Goal: Task Accomplishment & Management: Manage account settings

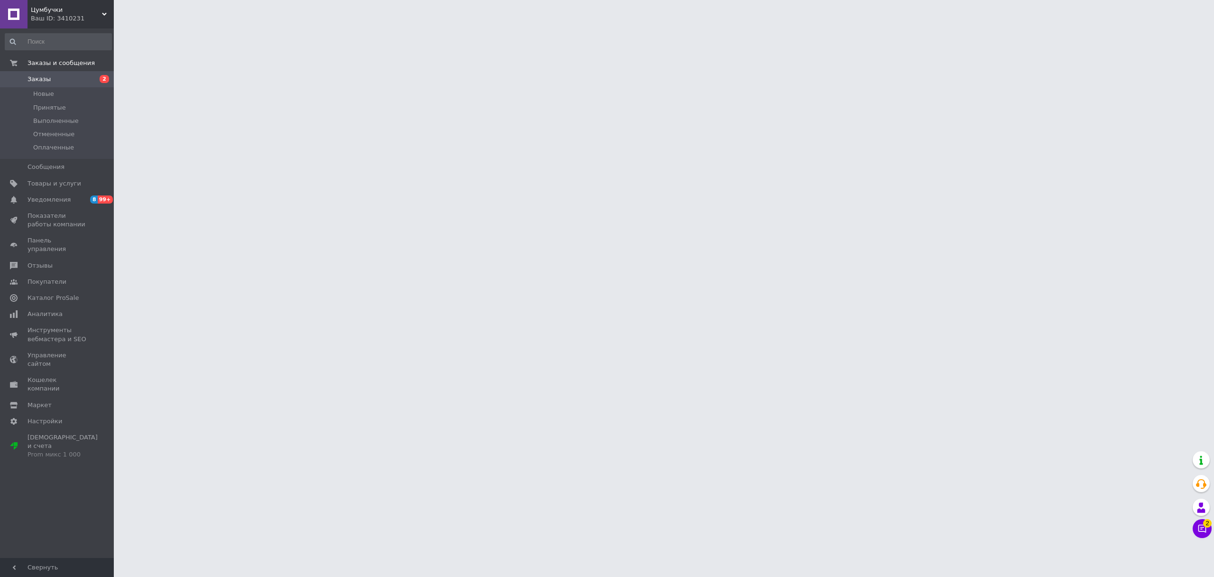
click at [49, 36] on input at bounding box center [58, 41] width 107 height 17
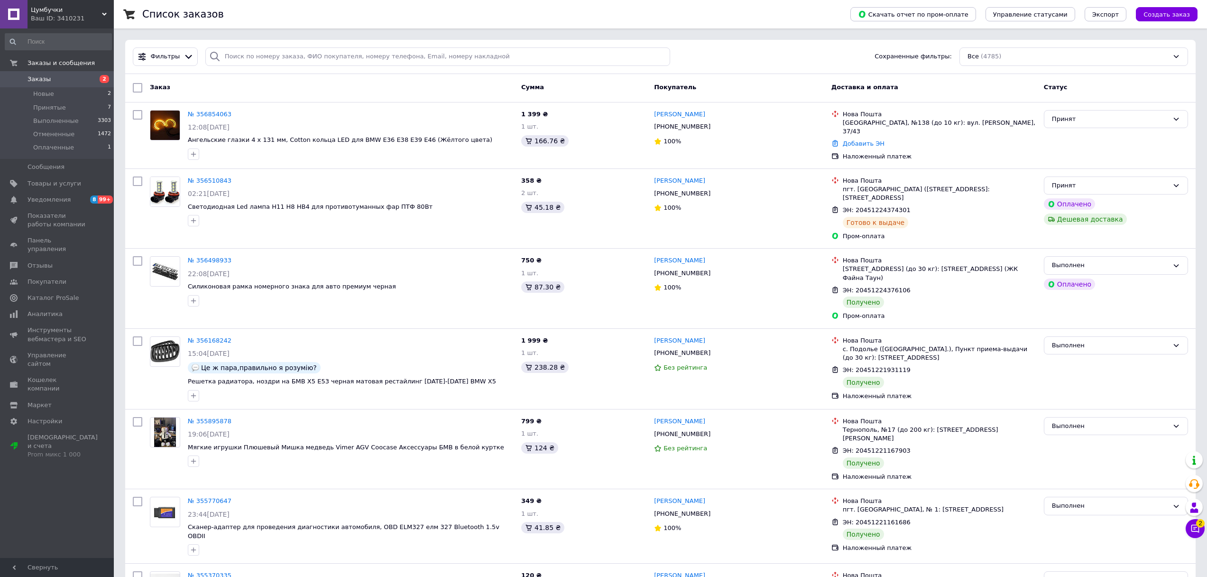
click at [356, 13] on div "Список заказов" at bounding box center [486, 14] width 689 height 28
click at [198, 118] on link "№ 356854063" at bounding box center [210, 114] width 44 height 7
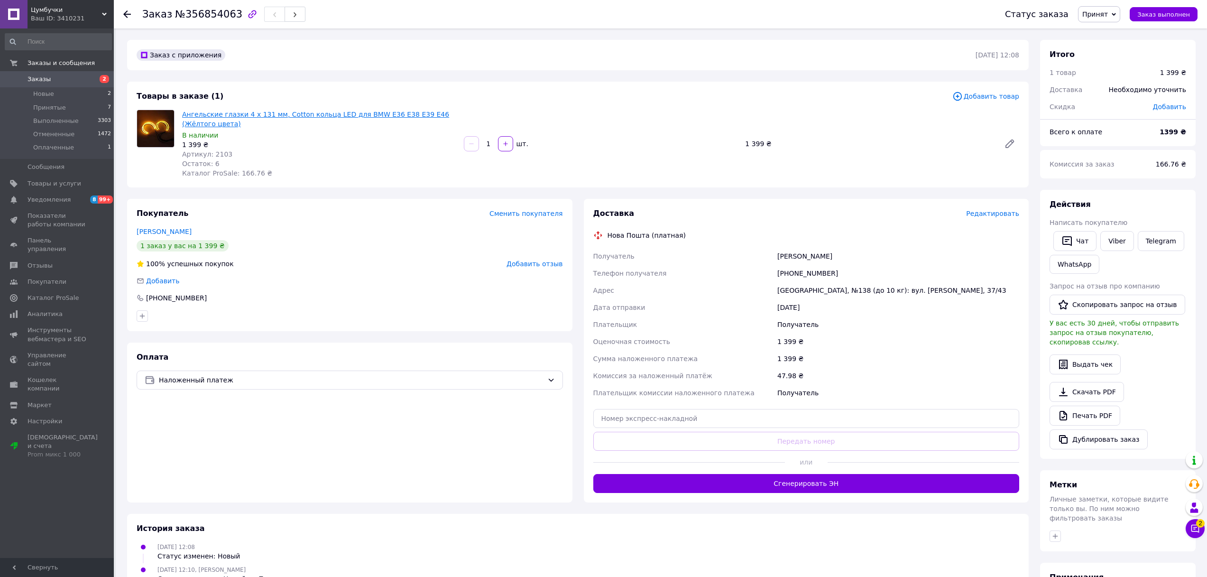
click at [205, 120] on link "Ангельские глазки 4 x 131 мм, Cotton кольца LED для BMW E36 E38 E39 E46 (Жёлтог…" at bounding box center [315, 119] width 267 height 17
click at [58, 16] on div "Ваш ID: 3410231" at bounding box center [72, 18] width 83 height 9
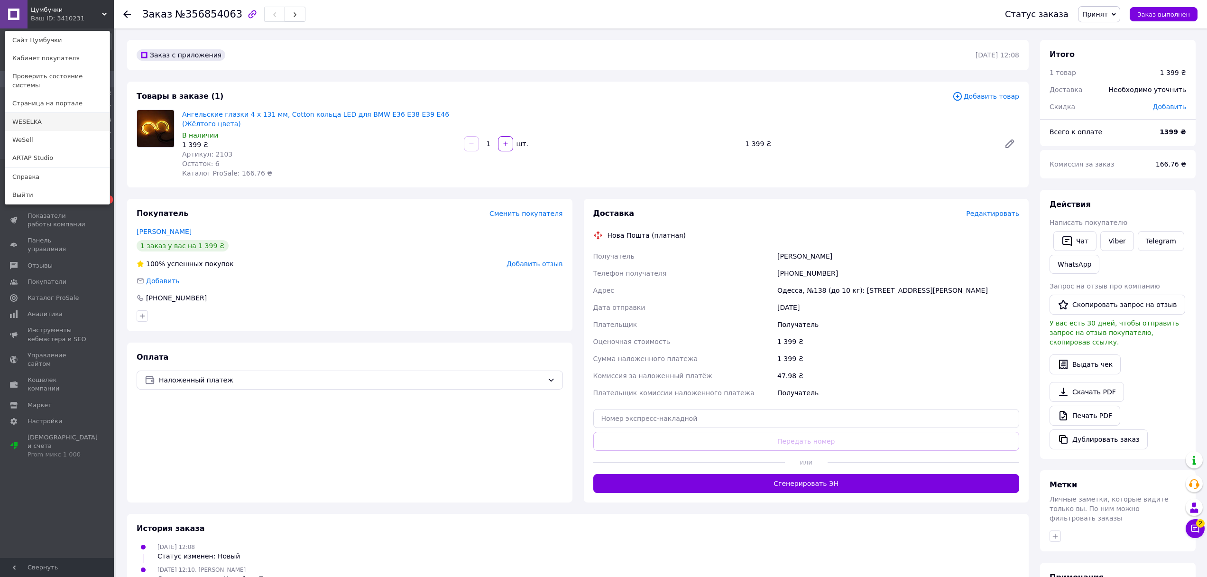
click at [71, 113] on link "WESELKA" at bounding box center [57, 122] width 104 height 18
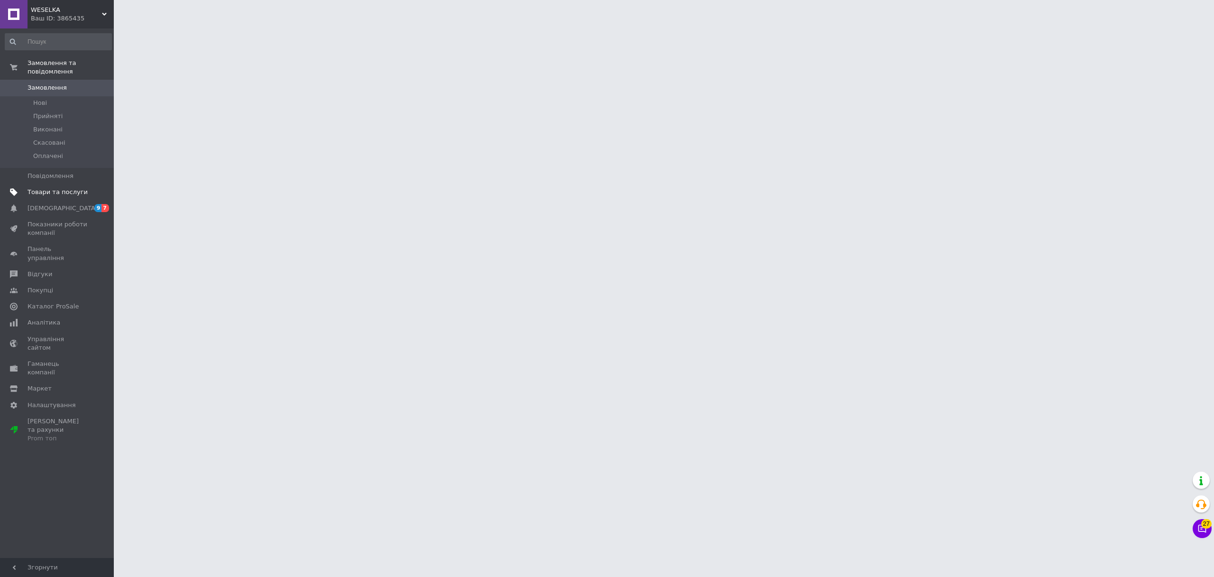
click at [78, 193] on span "Товари та послуги" at bounding box center [58, 192] width 60 height 9
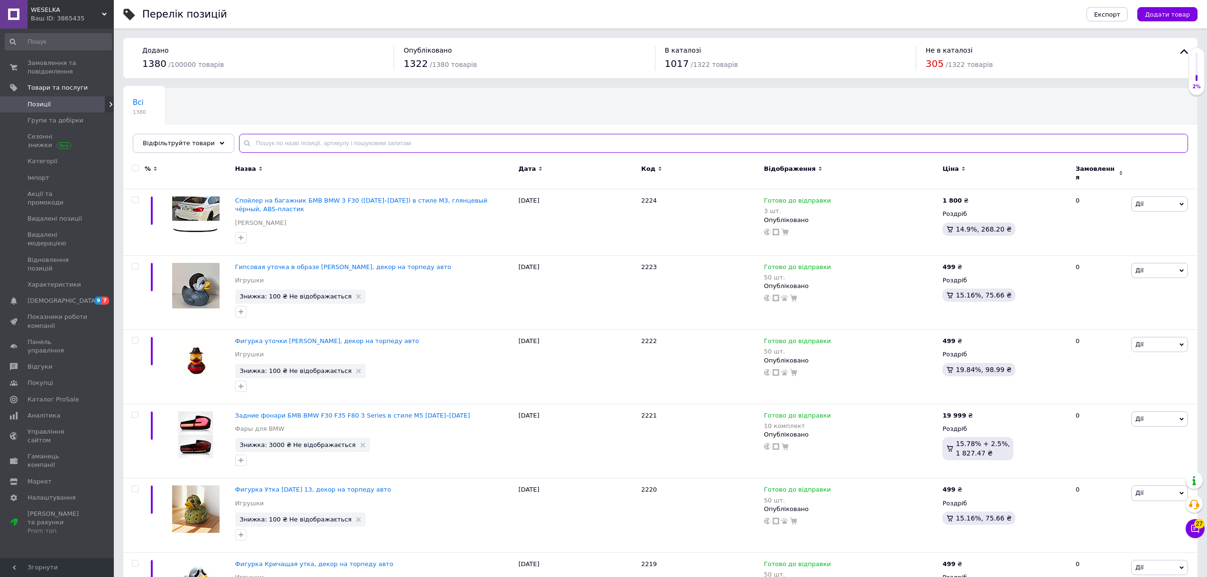
click at [301, 152] on input "text" at bounding box center [713, 143] width 949 height 19
type input "С"
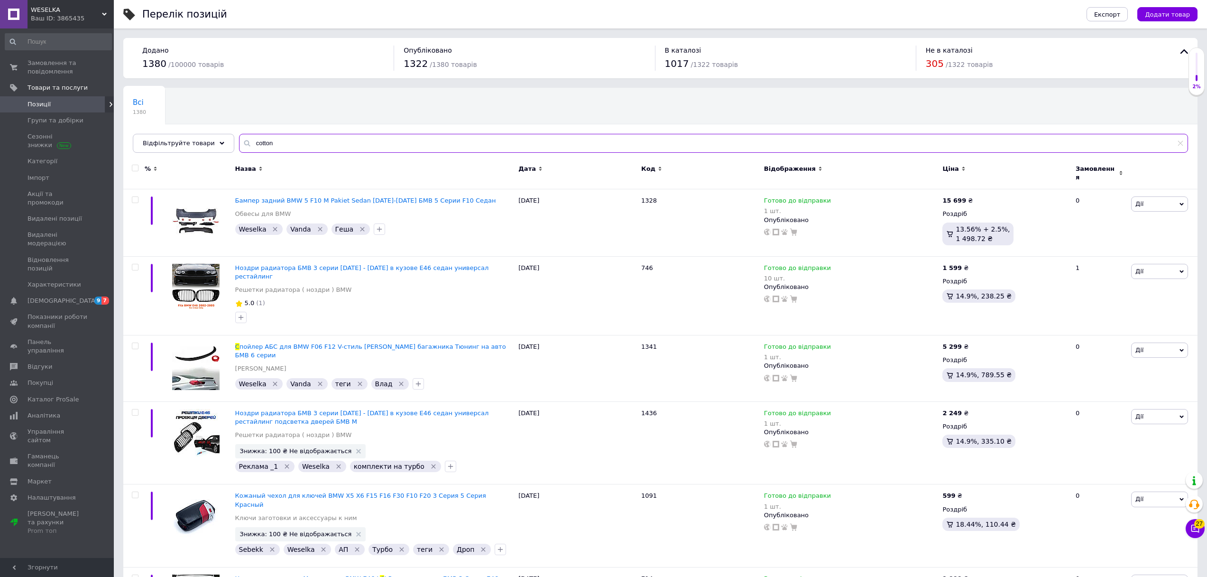
type input "cotton"
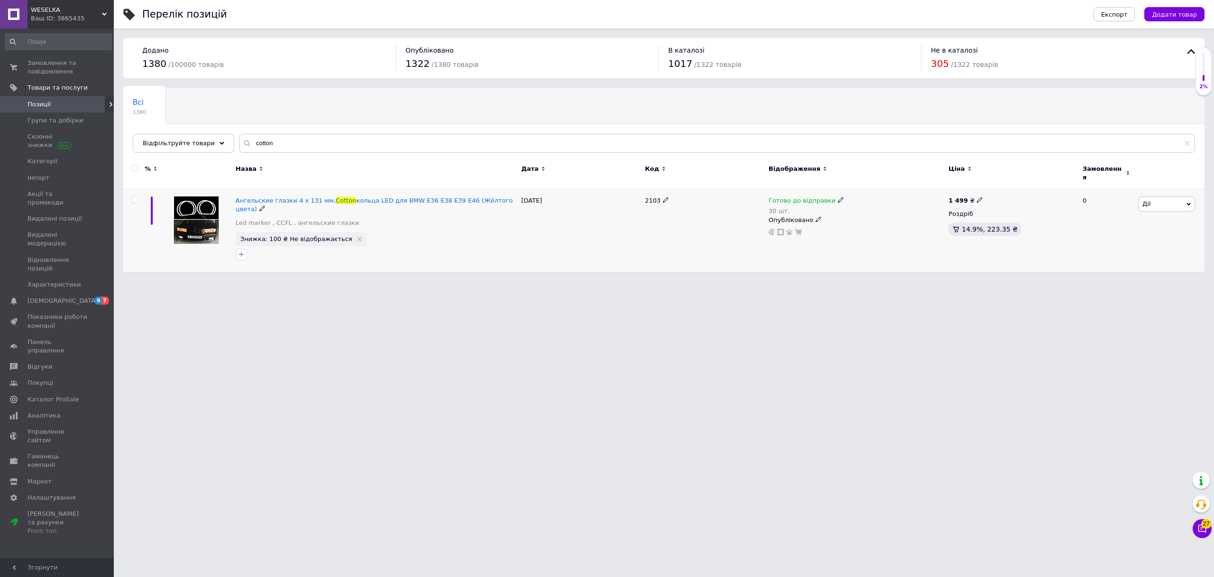
click at [838, 197] on icon at bounding box center [841, 200] width 6 height 6
click at [889, 228] on li "Немає в наявності" at bounding box center [892, 234] width 90 height 13
click at [889, 220] on input "30" at bounding box center [883, 229] width 72 height 19
type input "0"
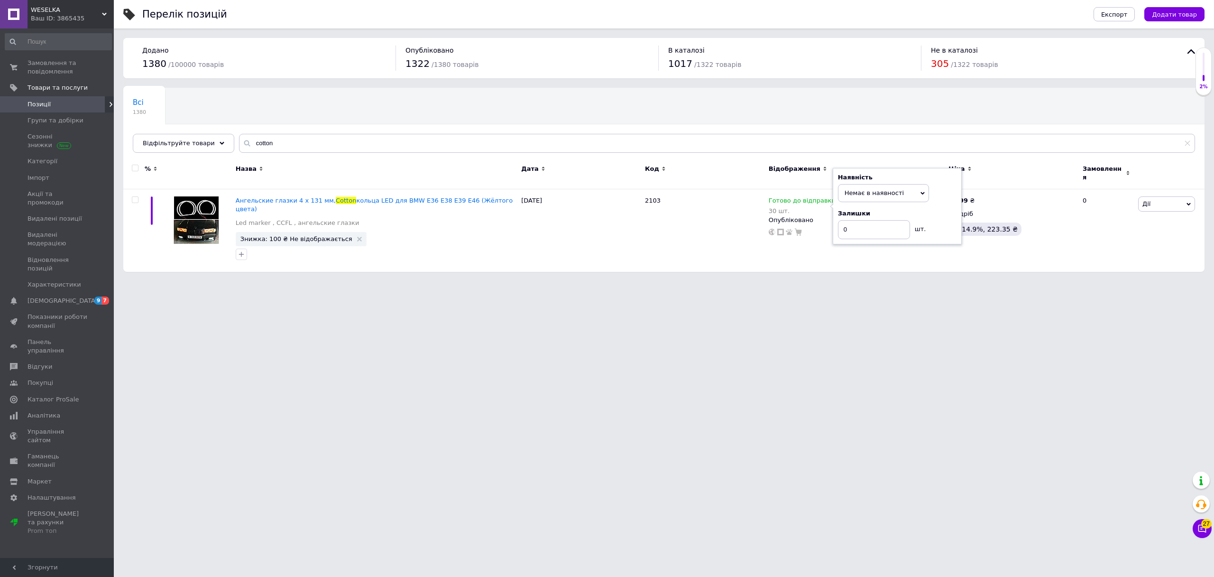
click at [879, 281] on html "WESELKA Ваш ID: 3865435 Сайт WESELKA Кабінет покупця Перевірити стан системи Ст…" at bounding box center [607, 140] width 1214 height 281
click at [954, 281] on html "WESELKA Ваш ID: 3865435 Сайт WESELKA Кабінет покупця Перевірити стан системи Ст…" at bounding box center [607, 140] width 1214 height 281
drag, startPoint x: 906, startPoint y: 346, endPoint x: 148, endPoint y: 266, distance: 762.8
click at [906, 281] on html "WESELKA Ваш ID: 3865435 Сайт WESELKA Кабінет покупця Перевірити стан системи Ст…" at bounding box center [607, 140] width 1214 height 281
click at [64, 18] on div "Ваш ID: 3865435" at bounding box center [72, 18] width 83 height 9
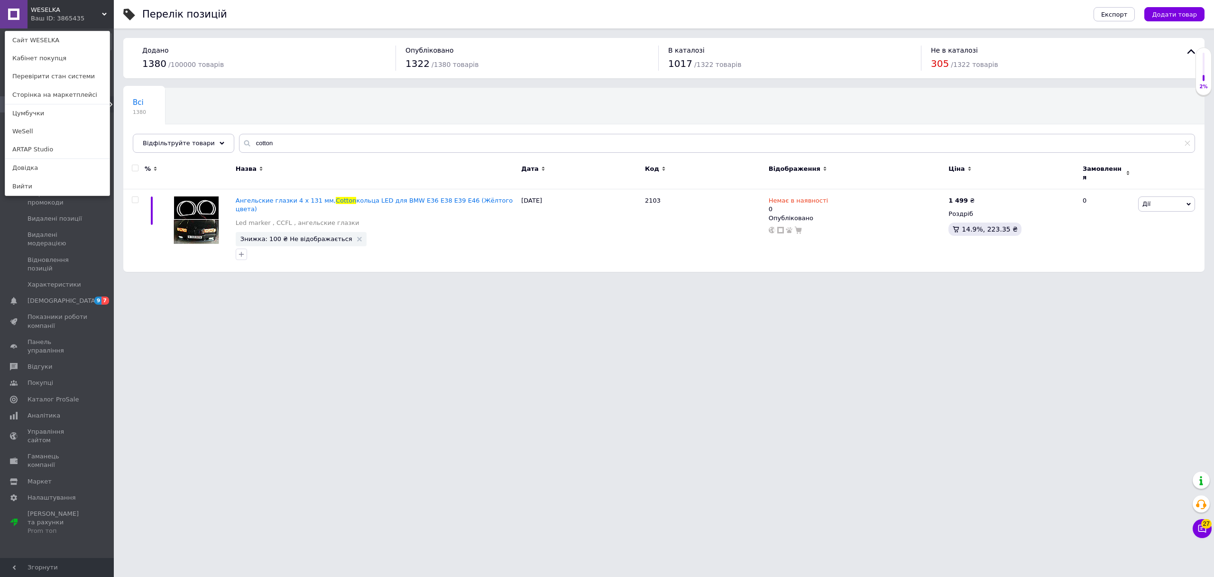
click at [69, 148] on link "ARTAP Studio" at bounding box center [57, 149] width 104 height 18
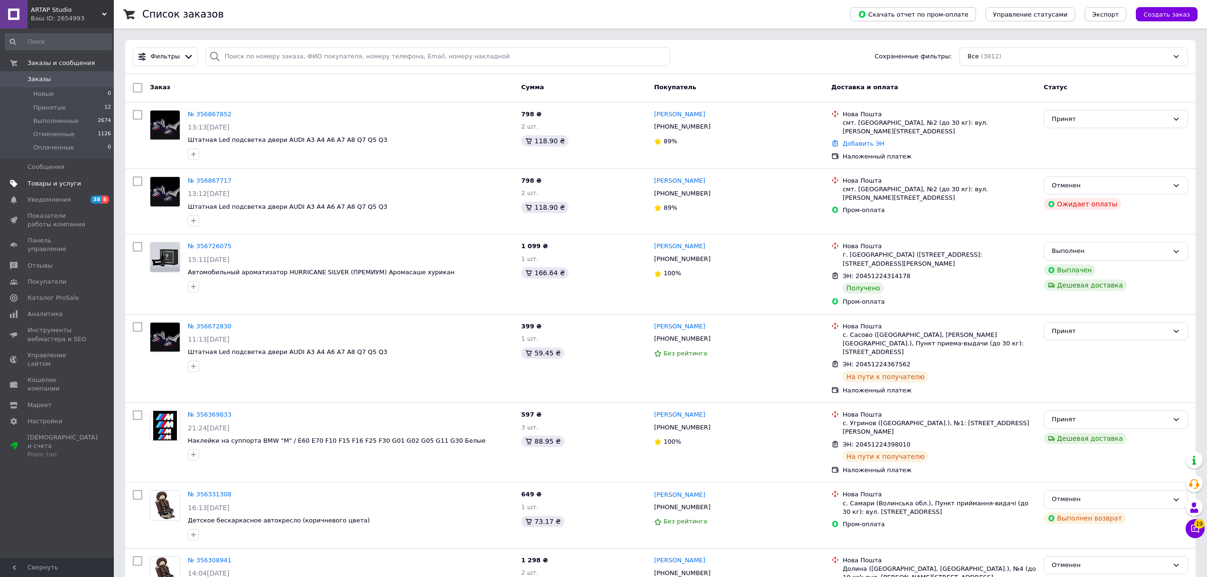
click at [61, 185] on span "Товары и услуги" at bounding box center [55, 183] width 54 height 9
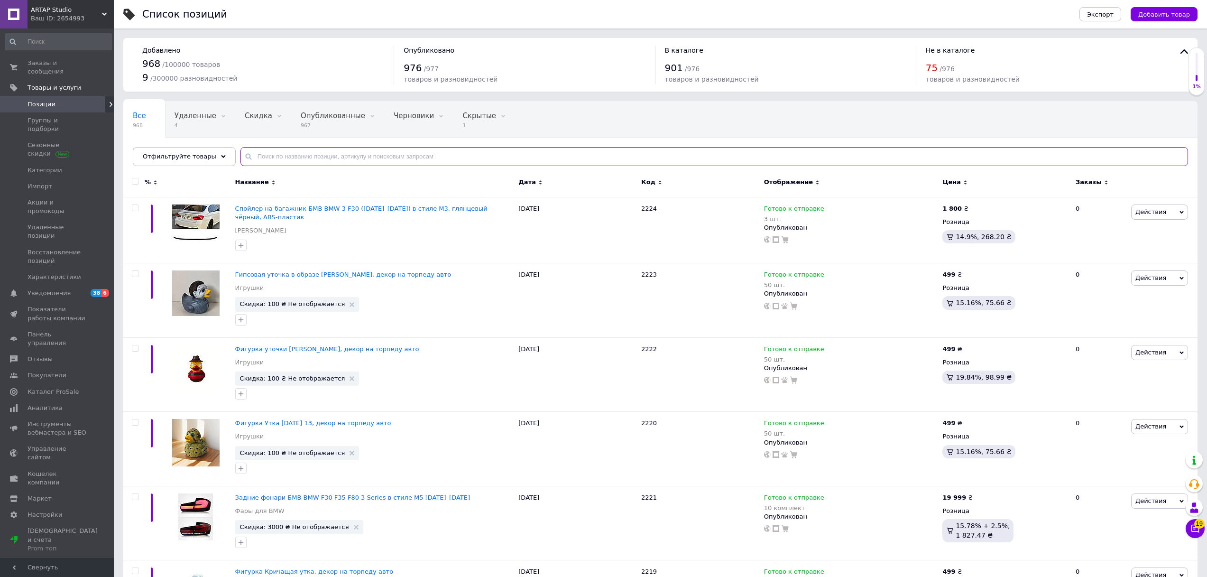
click at [310, 160] on input "text" at bounding box center [714, 156] width 948 height 19
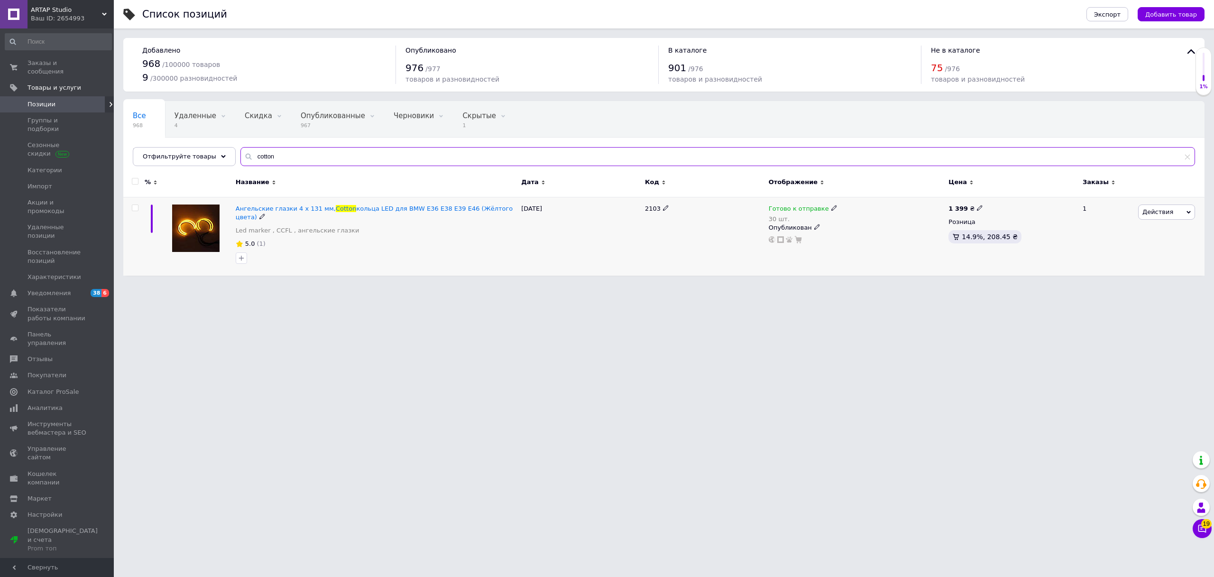
type input "cotton"
click at [832, 207] on icon at bounding box center [835, 208] width 6 height 6
click at [863, 232] on li "Нет в наличии" at bounding box center [886, 233] width 90 height 13
click at [863, 232] on input "30" at bounding box center [876, 237] width 72 height 19
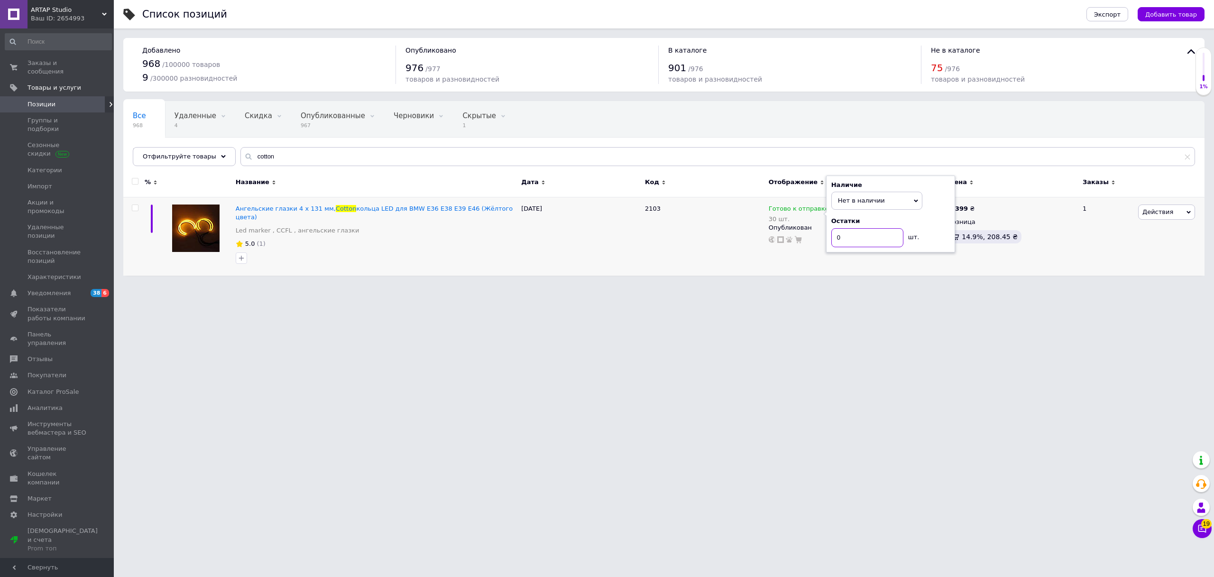
type input "0"
click at [878, 285] on html "ARTAP Studio Ваш ID: 2654993 Сайт ARTAP Studio Кабинет покупателя Проверить сос…" at bounding box center [607, 142] width 1214 height 285
click at [803, 285] on html "ARTAP Studio Ваш ID: 2654993 Сайт ARTAP Studio Кабинет покупателя Проверить сос…" at bounding box center [607, 142] width 1214 height 285
